Goal: Task Accomplishment & Management: Use online tool/utility

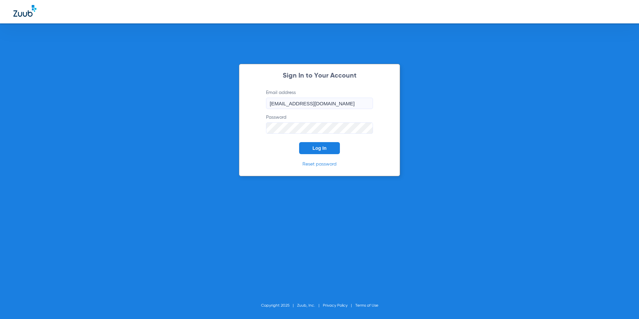
click at [308, 151] on button "Log In" at bounding box center [319, 148] width 41 height 12
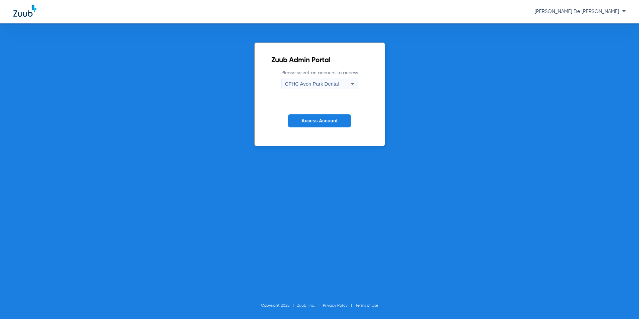
click at [309, 74] on label "Please select an account to access [GEOGRAPHIC_DATA] Dental" at bounding box center [319, 79] width 76 height 20
click at [310, 79] on div "CFHC Avon Park Dental" at bounding box center [318, 83] width 66 height 11
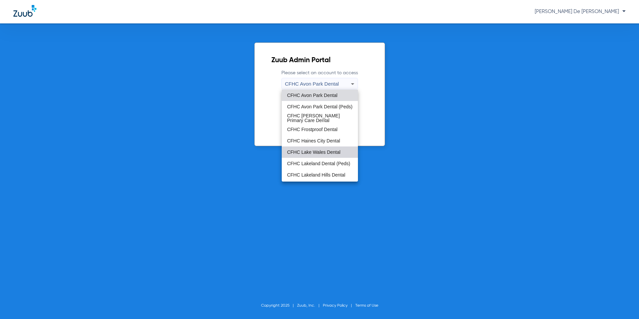
click at [329, 150] on span "CFHC Lake Wales Dental" at bounding box center [313, 152] width 53 height 5
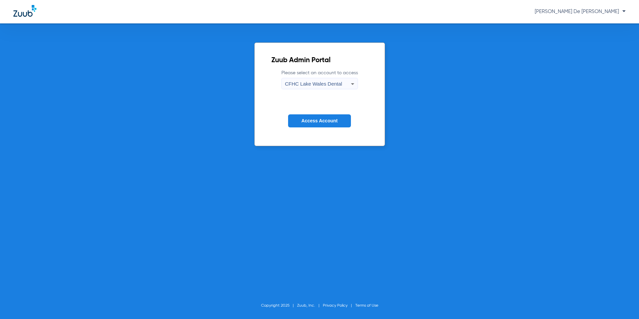
click at [328, 118] on span "Access Account" at bounding box center [319, 120] width 36 height 5
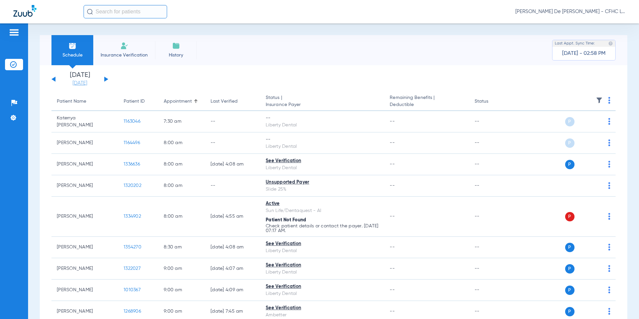
drag, startPoint x: 92, startPoint y: 83, endPoint x: 96, endPoint y: 81, distance: 4.9
click at [92, 82] on link "[DATE]" at bounding box center [80, 83] width 40 height 7
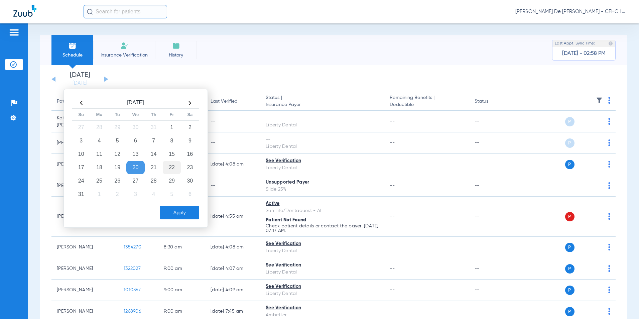
click at [174, 168] on td "22" at bounding box center [172, 167] width 18 height 13
drag, startPoint x: 177, startPoint y: 217, endPoint x: 183, endPoint y: 211, distance: 8.5
click at [177, 216] on button "Apply" at bounding box center [179, 212] width 39 height 13
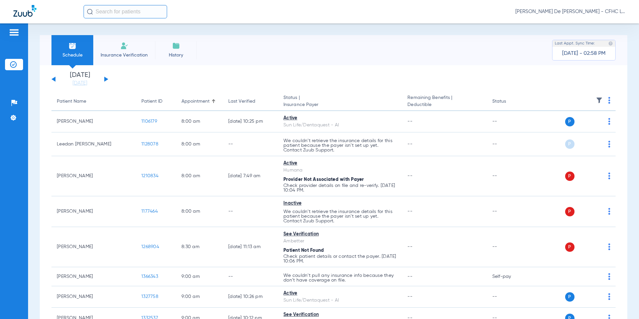
click at [608, 104] on span at bounding box center [609, 102] width 2 height 5
click at [593, 124] on button "Verify All" at bounding box center [579, 126] width 51 height 13
